Goal: Task Accomplishment & Management: Understand process/instructions

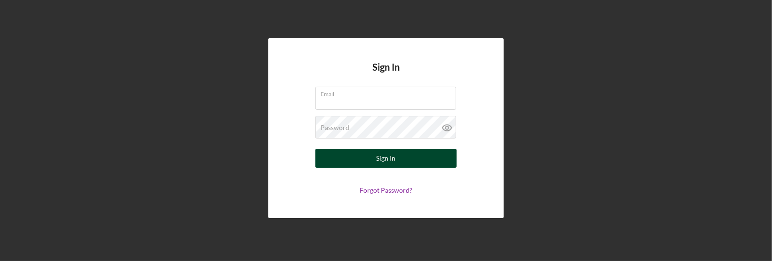
type input "[EMAIL_ADDRESS][DOMAIN_NAME]"
click at [385, 160] on div "Sign In" at bounding box center [385, 158] width 19 height 19
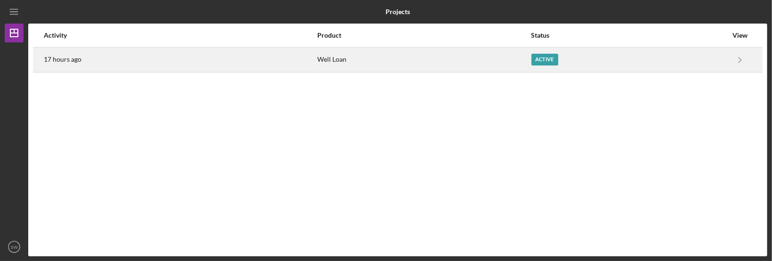
click at [325, 61] on div "Well Loan" at bounding box center [424, 60] width 213 height 24
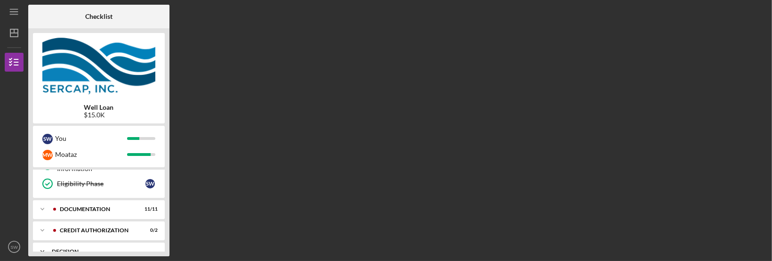
scroll to position [151, 0]
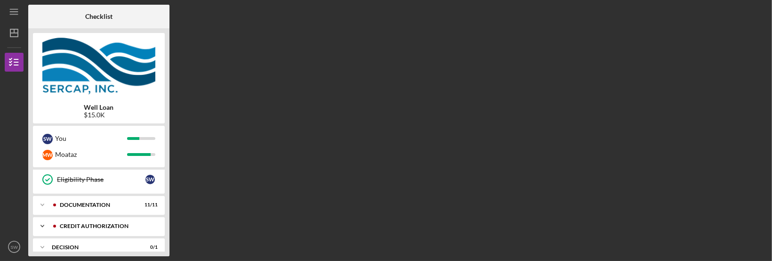
click at [112, 228] on div "Icon/Expander CREDIT AUTHORIZATION 0 / 2" at bounding box center [99, 225] width 132 height 19
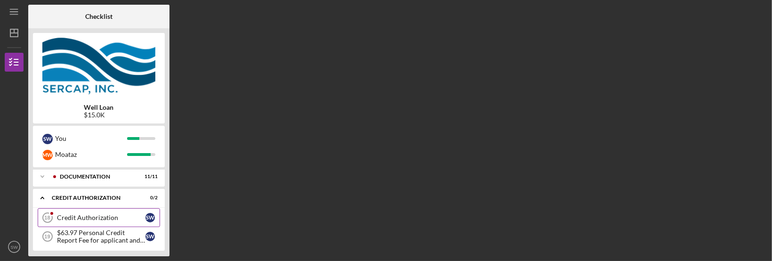
scroll to position [177, 0]
click at [102, 239] on div "$63.97 Personal Credit Report Fee for applicant and co borrower" at bounding box center [101, 237] width 88 height 15
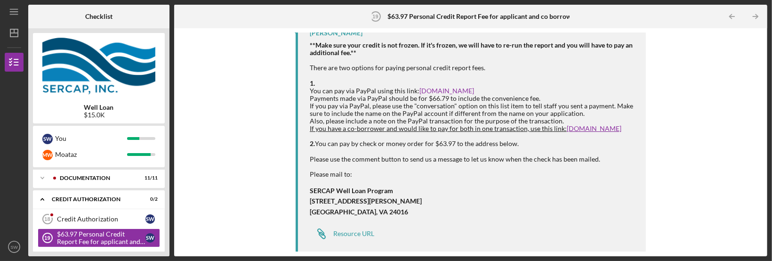
scroll to position [61, 0]
